Goal: Information Seeking & Learning: Learn about a topic

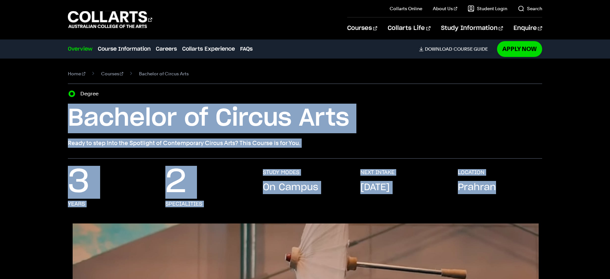
drag, startPoint x: 70, startPoint y: 112, endPoint x: 563, endPoint y: 211, distance: 503.3
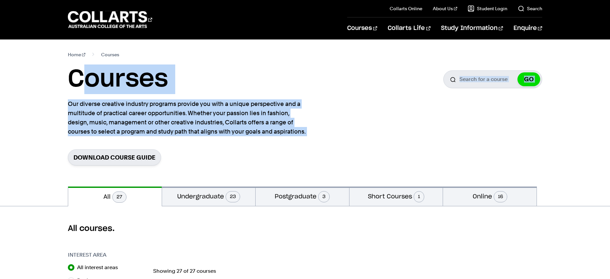
drag, startPoint x: 77, startPoint y: 82, endPoint x: 291, endPoint y: 150, distance: 224.4
click at [291, 150] on section "Home Courses Courses Search for a course GO Our diverse creative industry progr…" at bounding box center [305, 112] width 474 height 147
click at [291, 150] on div "Download Course Guide" at bounding box center [305, 157] width 474 height 16
drag, startPoint x: 98, startPoint y: 94, endPoint x: 248, endPoint y: 153, distance: 161.5
click at [248, 153] on section "Home Courses Courses Search for a course GO Our diverse creative industry progr…" at bounding box center [305, 112] width 474 height 147
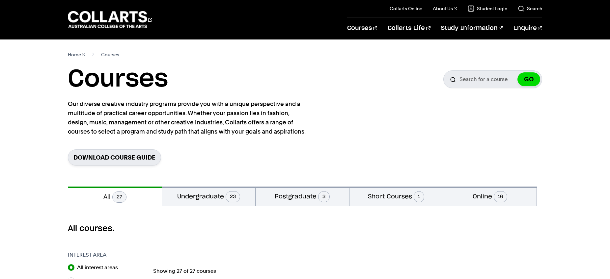
click at [83, 81] on h1 "Courses" at bounding box center [118, 80] width 100 height 30
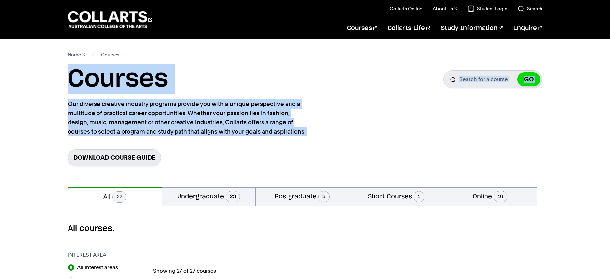
drag, startPoint x: 74, startPoint y: 80, endPoint x: 184, endPoint y: 143, distance: 126.4
click at [184, 143] on section "Home Courses Courses Search for a course GO Our diverse creative industry progr…" at bounding box center [305, 112] width 474 height 147
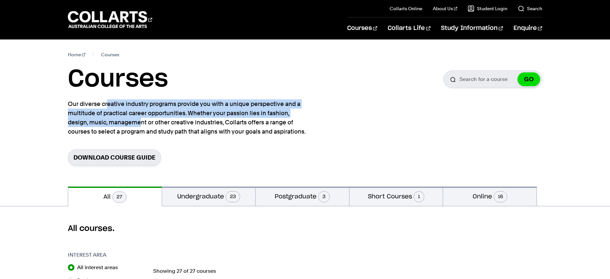
drag, startPoint x: 77, startPoint y: 107, endPoint x: 97, endPoint y: 124, distance: 26.2
click at [97, 124] on p "Our diverse creative industry programs provide you with a unique perspective an…" at bounding box center [188, 117] width 240 height 37
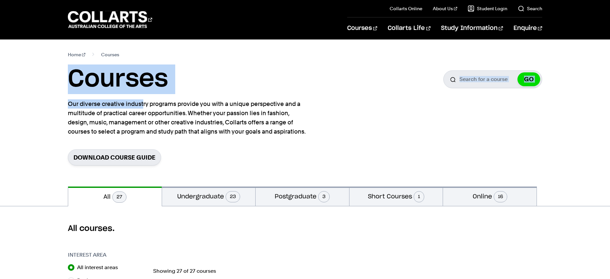
drag, startPoint x: 73, startPoint y: 75, endPoint x: 106, endPoint y: 108, distance: 46.3
click at [106, 108] on section "Home Courses Courses Search for a course GO Our diverse creative industry progr…" at bounding box center [305, 112] width 474 height 147
click at [106, 108] on p "Our diverse creative industry programs provide you with a unique perspective an…" at bounding box center [188, 117] width 240 height 37
